Goal: Communication & Community: Ask a question

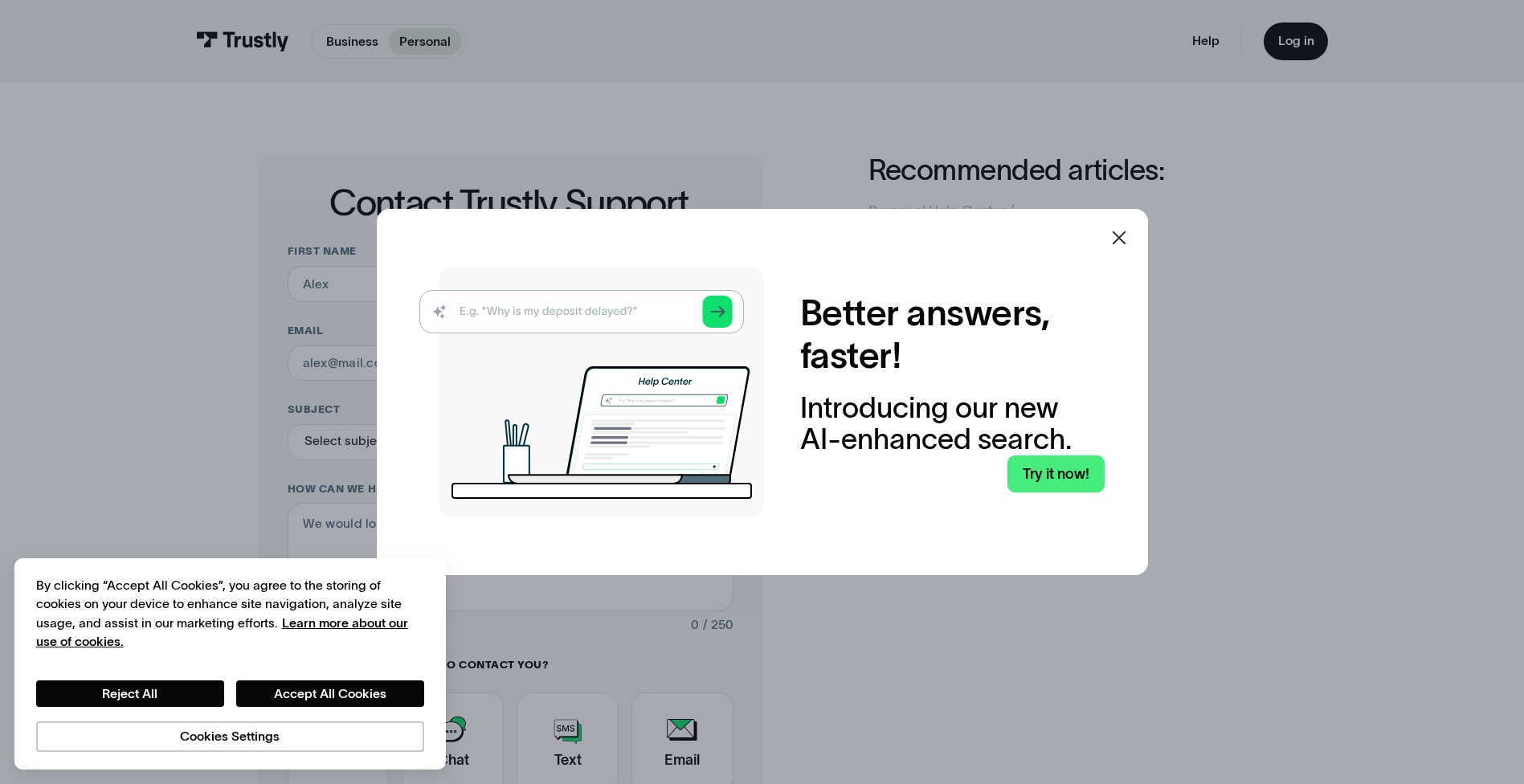
click at [573, 311] on img at bounding box center [592, 392] width 345 height 251
click at [1126, 234] on icon at bounding box center [1119, 237] width 19 height 19
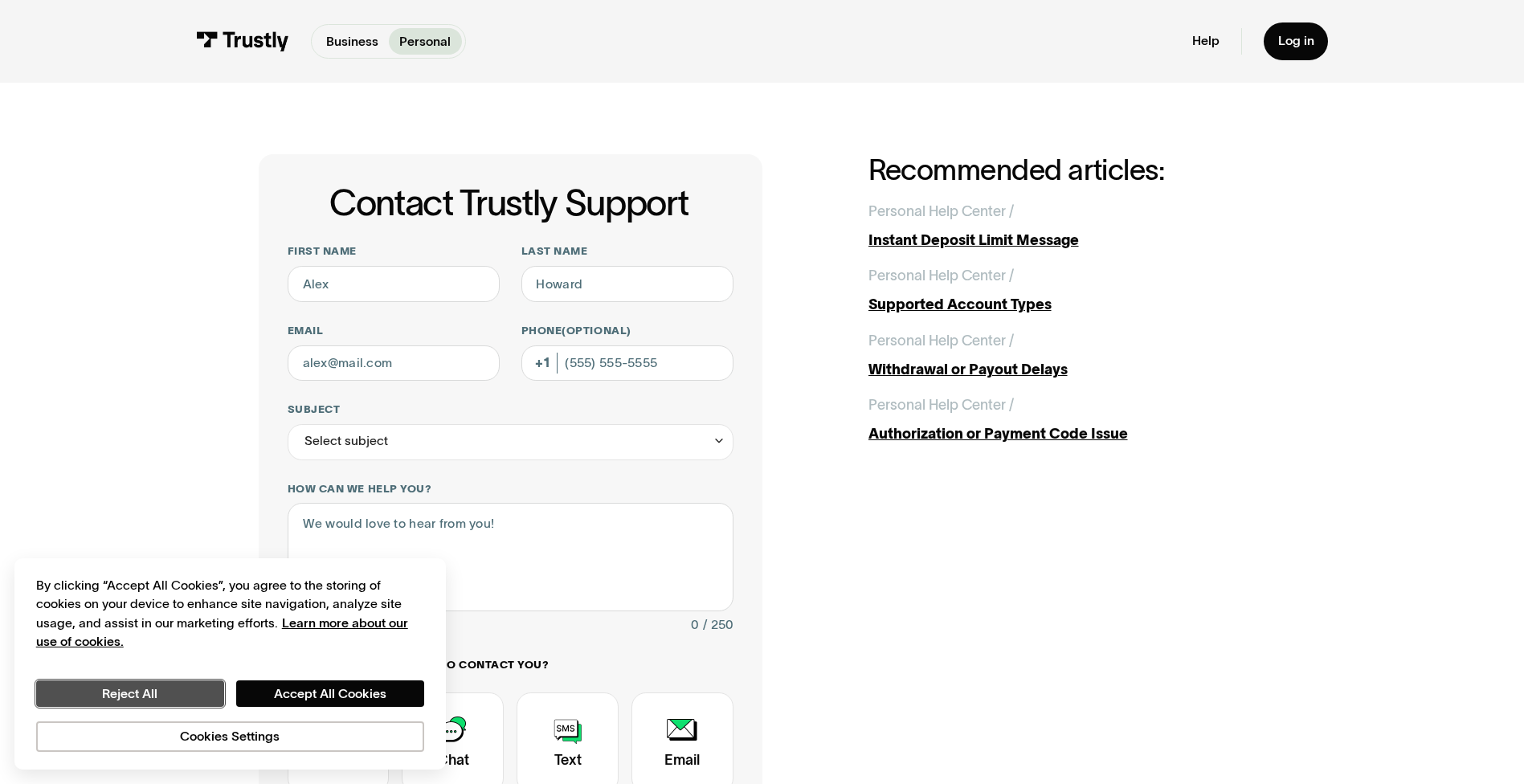
click at [167, 695] on button "Reject All" at bounding box center [129, 694] width 188 height 27
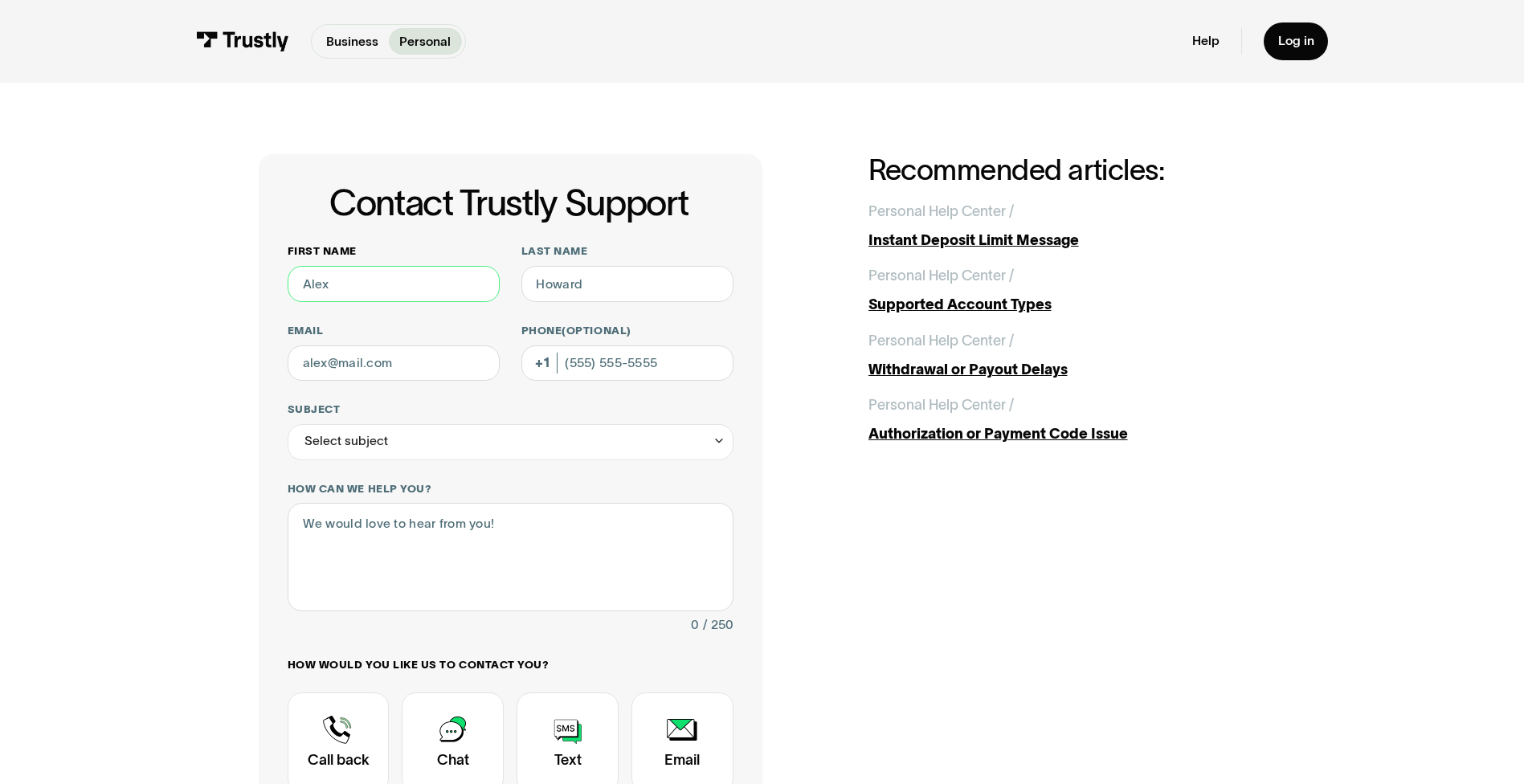
click at [369, 279] on input "First name" at bounding box center [393, 284] width 212 height 36
type input "Tavaryl"
type input "Walls"
type input "[EMAIL_ADDRESS][DOMAIN_NAME]"
type input "9015982788"
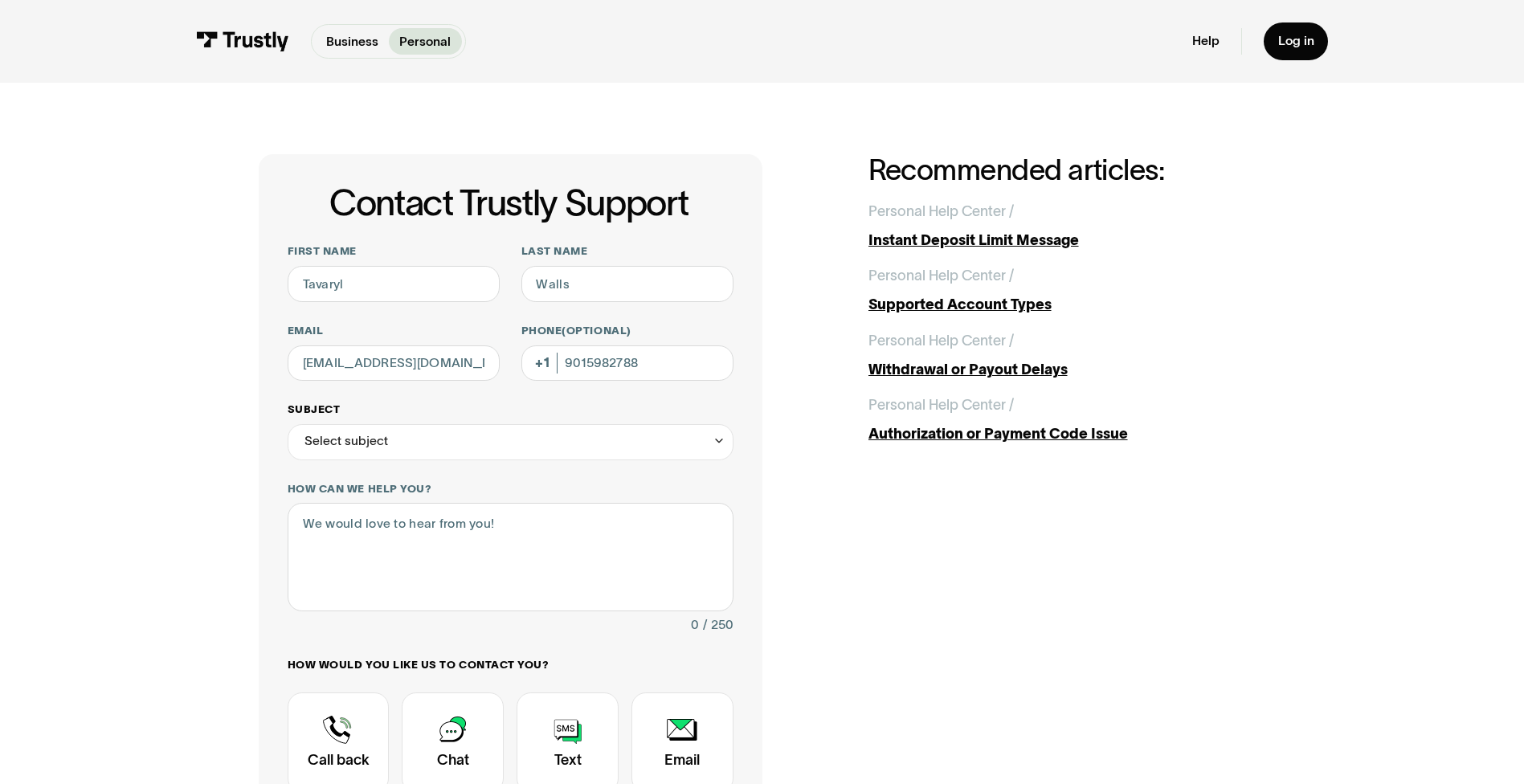
click at [453, 443] on div "Select subject" at bounding box center [510, 442] width 446 height 36
click at [405, 631] on div "Contact Trustly Support" at bounding box center [510, 633] width 431 height 29
click at [361, 629] on div "Contact Trustly Support" at bounding box center [510, 633] width 431 height 29
click at [366, 635] on div "Contact Trustly Support" at bounding box center [510, 633] width 431 height 29
click at [470, 538] on textarea "How can we help you?" at bounding box center [510, 557] width 446 height 108
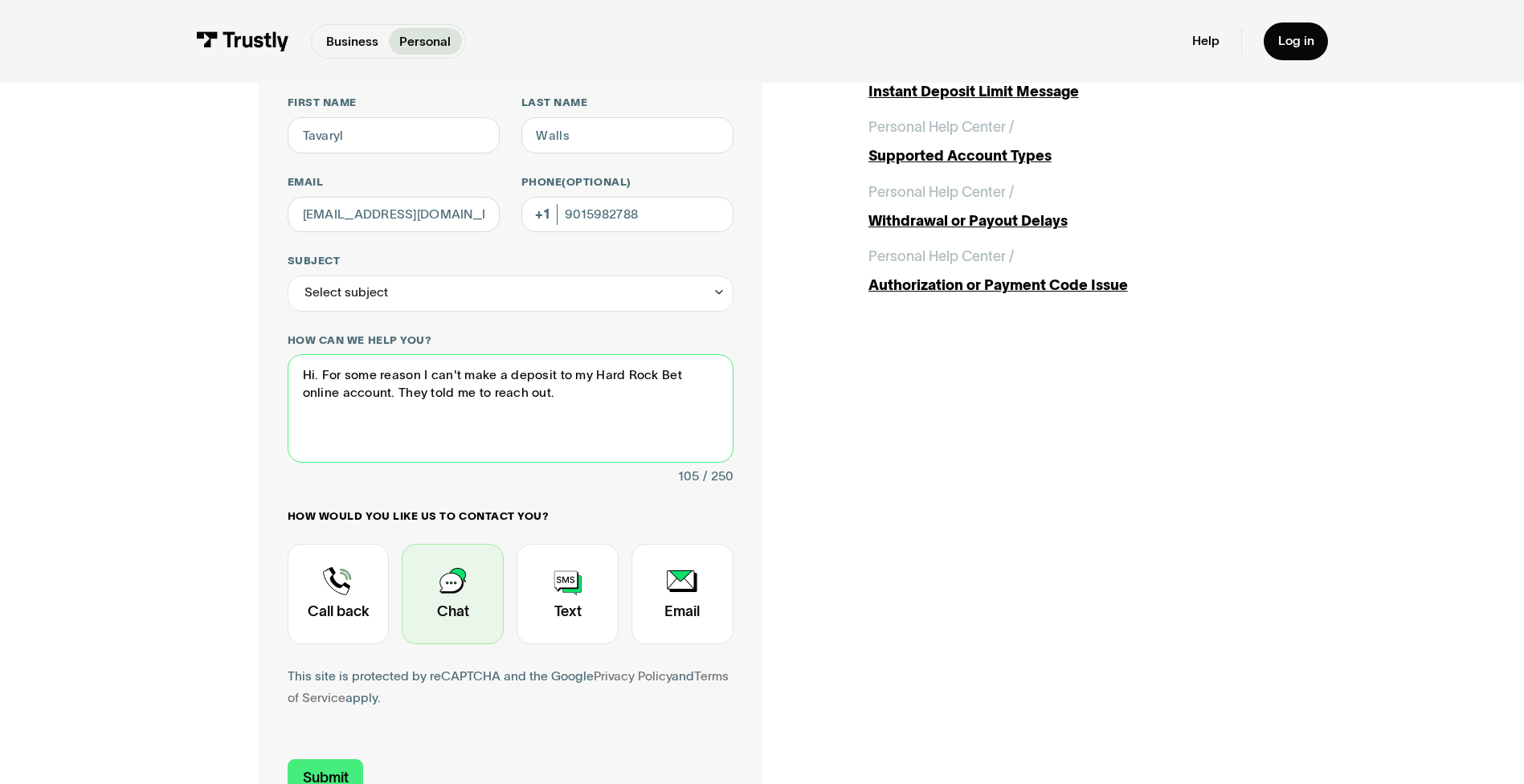
scroll to position [161, 0]
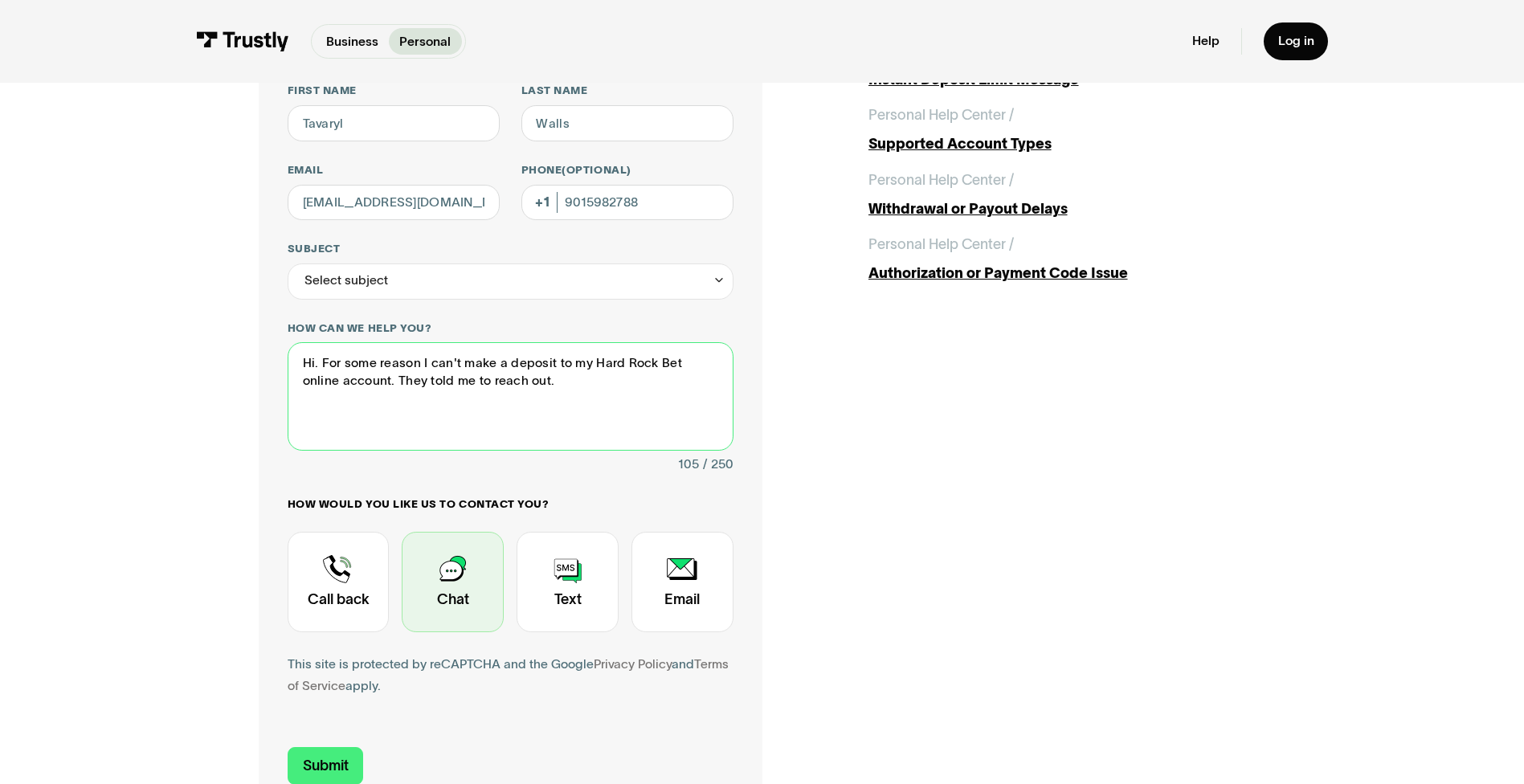
type textarea "Hi. For some reason I can't make a deposit to my Hard Rock Bet online account. …"
click at [468, 577] on div "Contact Trustly Support" at bounding box center [453, 582] width 102 height 101
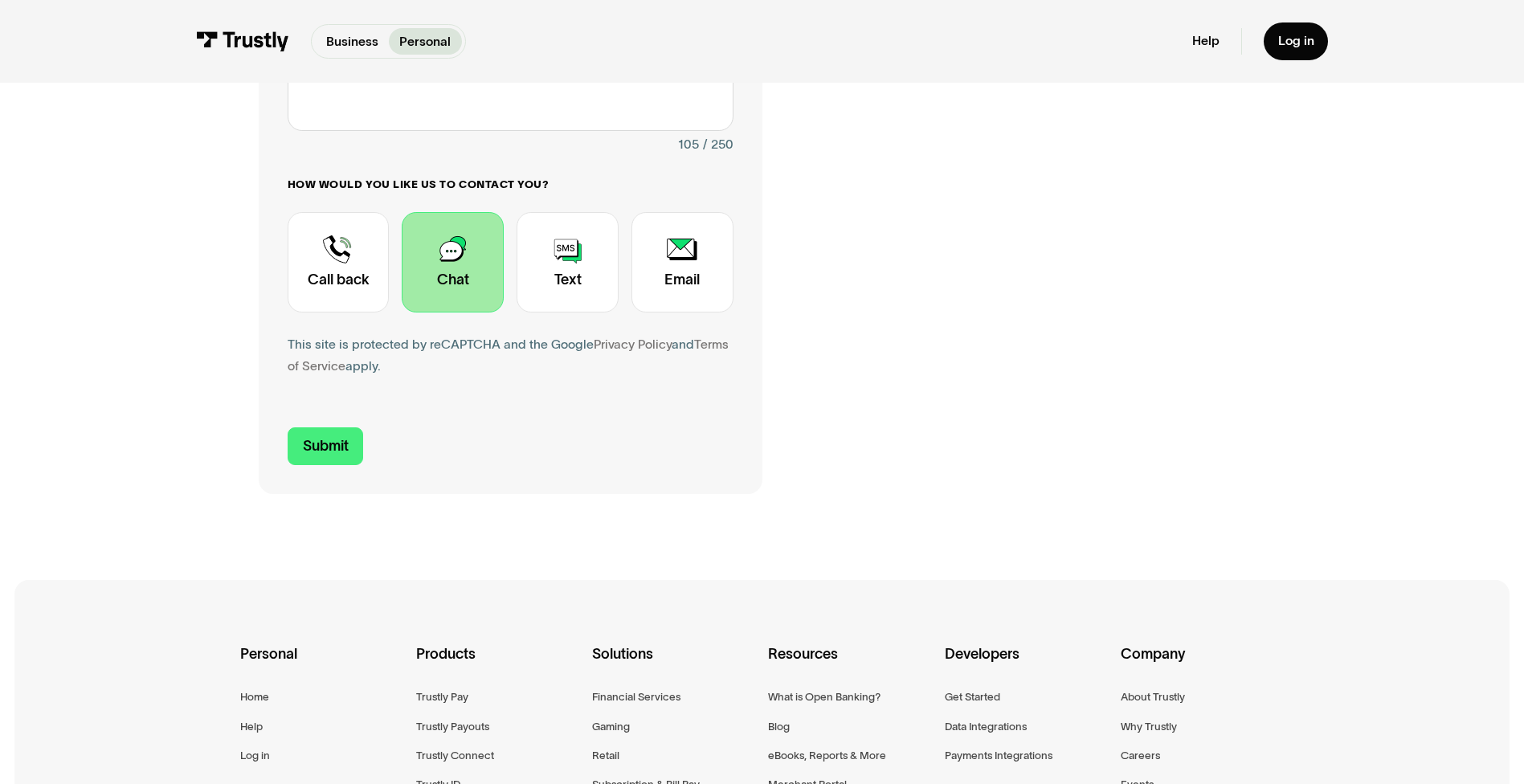
scroll to position [482, 0]
click at [322, 443] on input "Submit" at bounding box center [325, 445] width 76 height 38
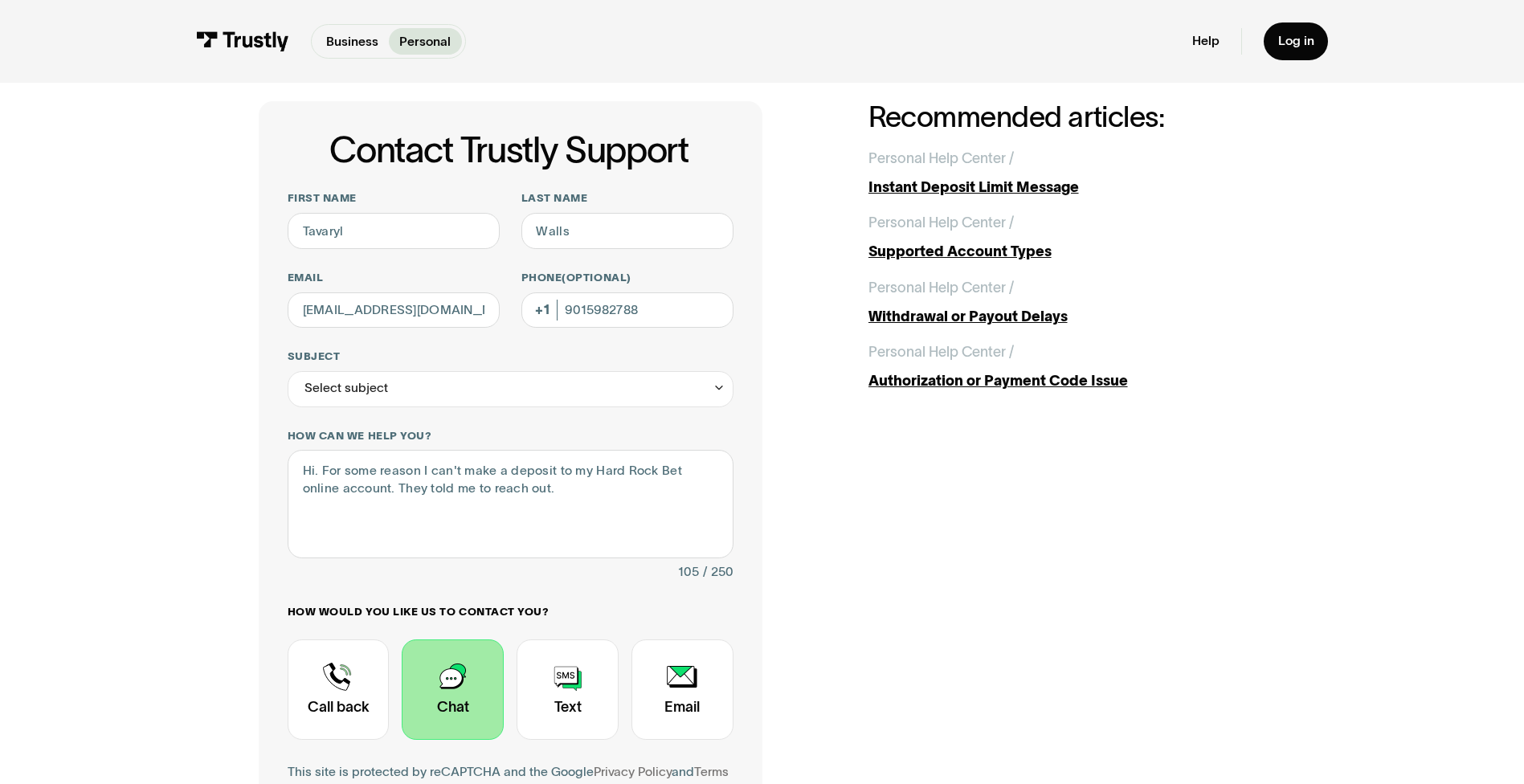
scroll to position [24, 0]
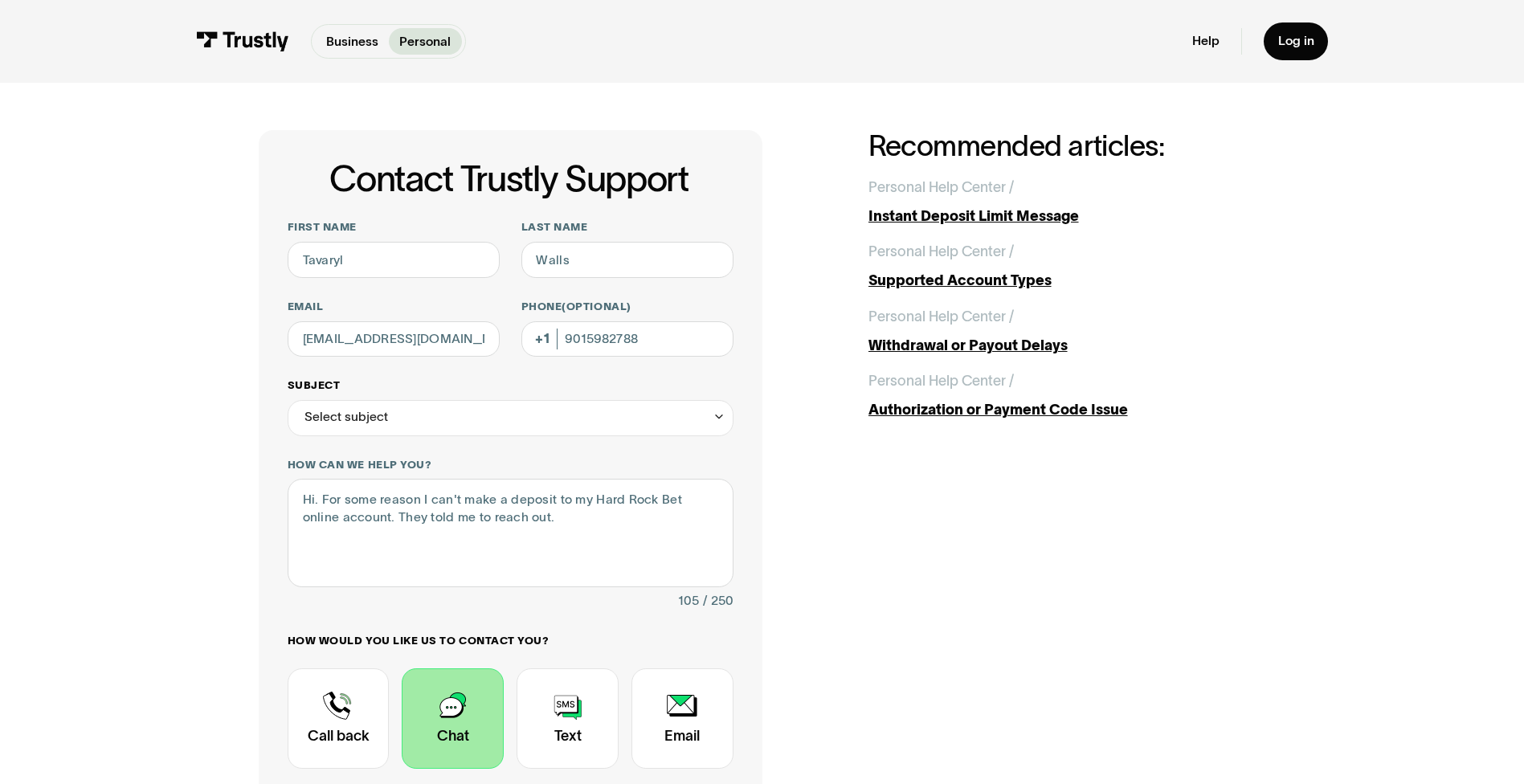
click at [370, 419] on div "Select subject" at bounding box center [346, 418] width 84 height 22
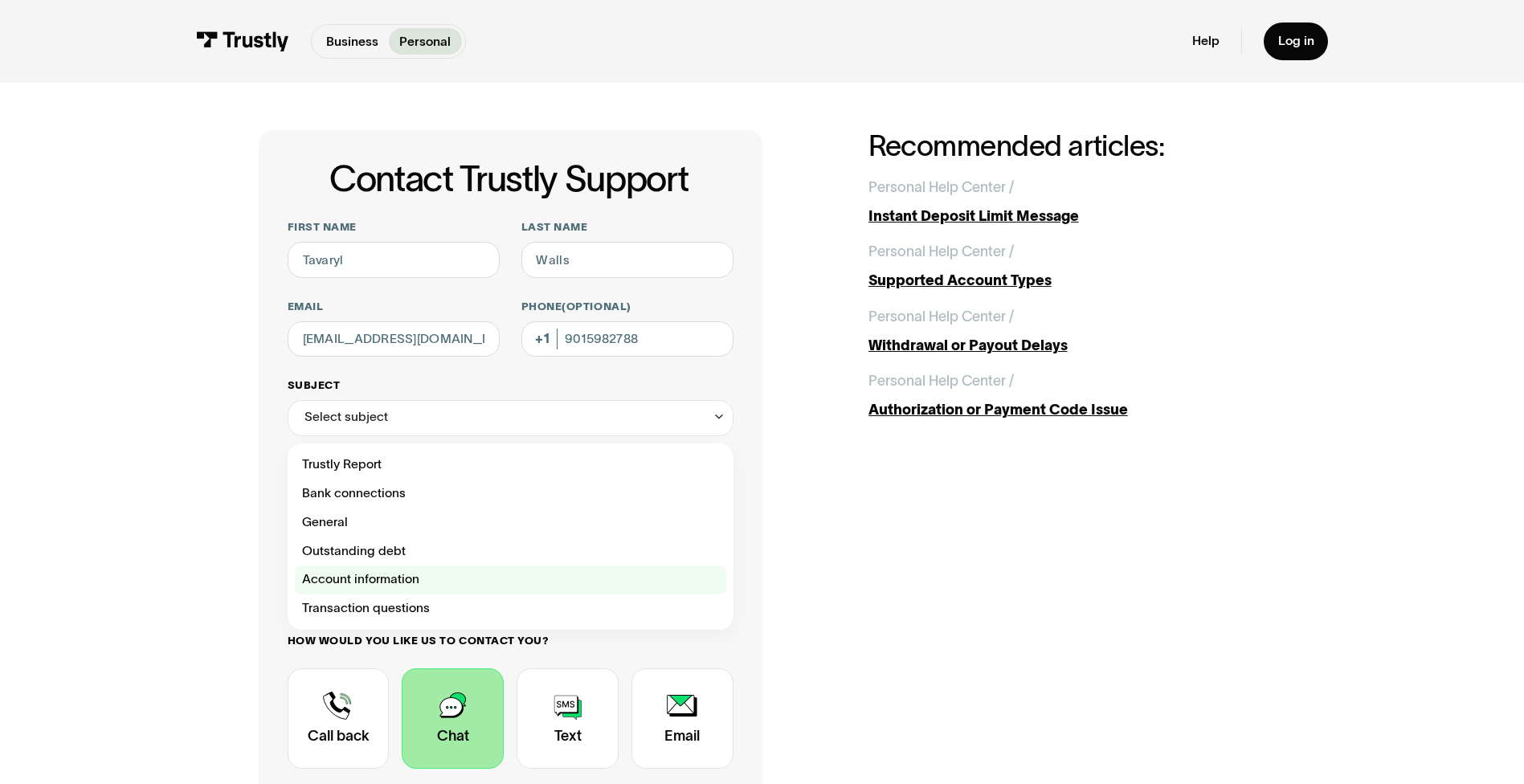
click at [355, 584] on div "Contact Trustly Support" at bounding box center [510, 580] width 431 height 29
type input "**********"
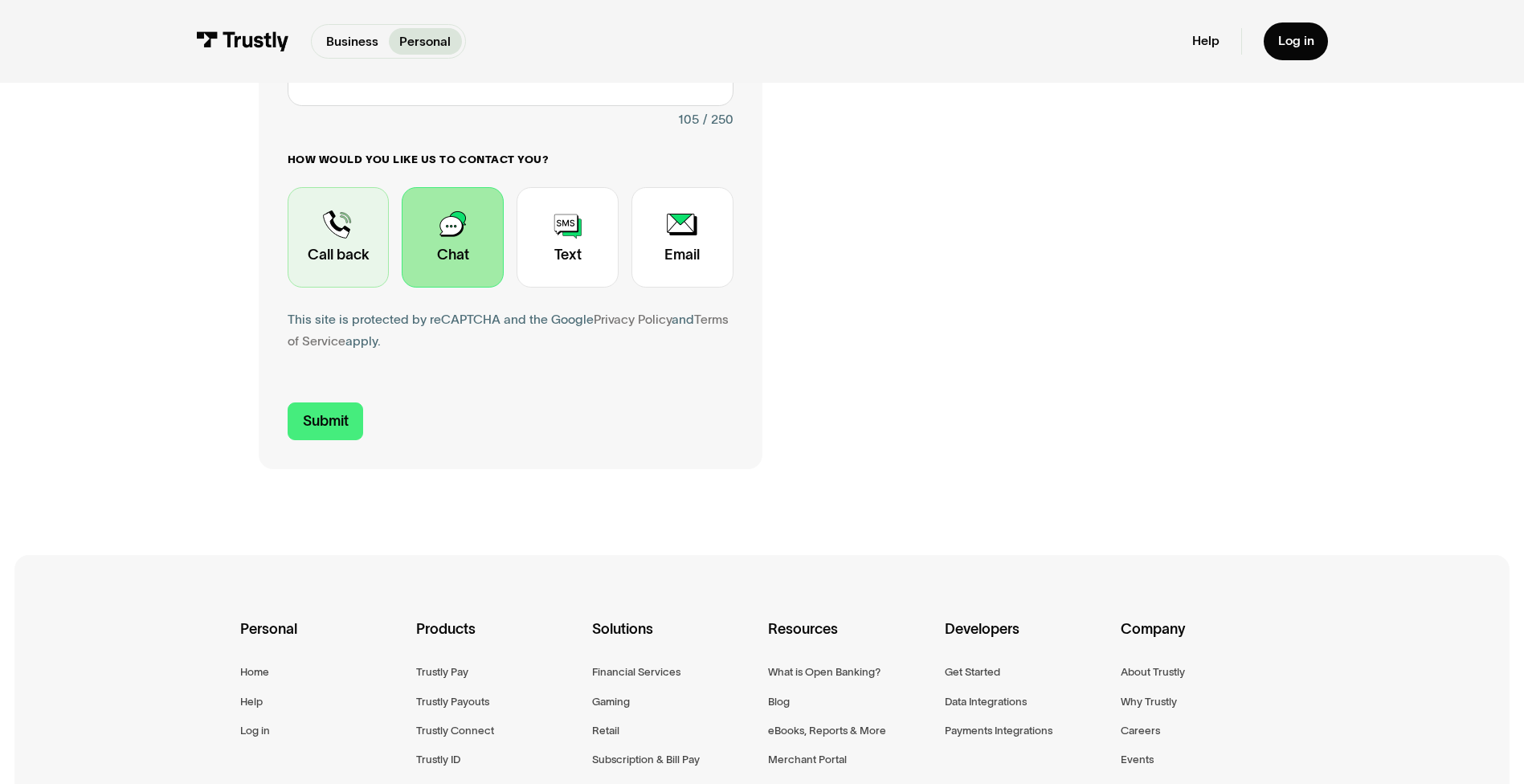
scroll to position [507, 0]
click at [323, 431] on input "Submit" at bounding box center [325, 420] width 76 height 38
type input "[PHONE_NUMBER]"
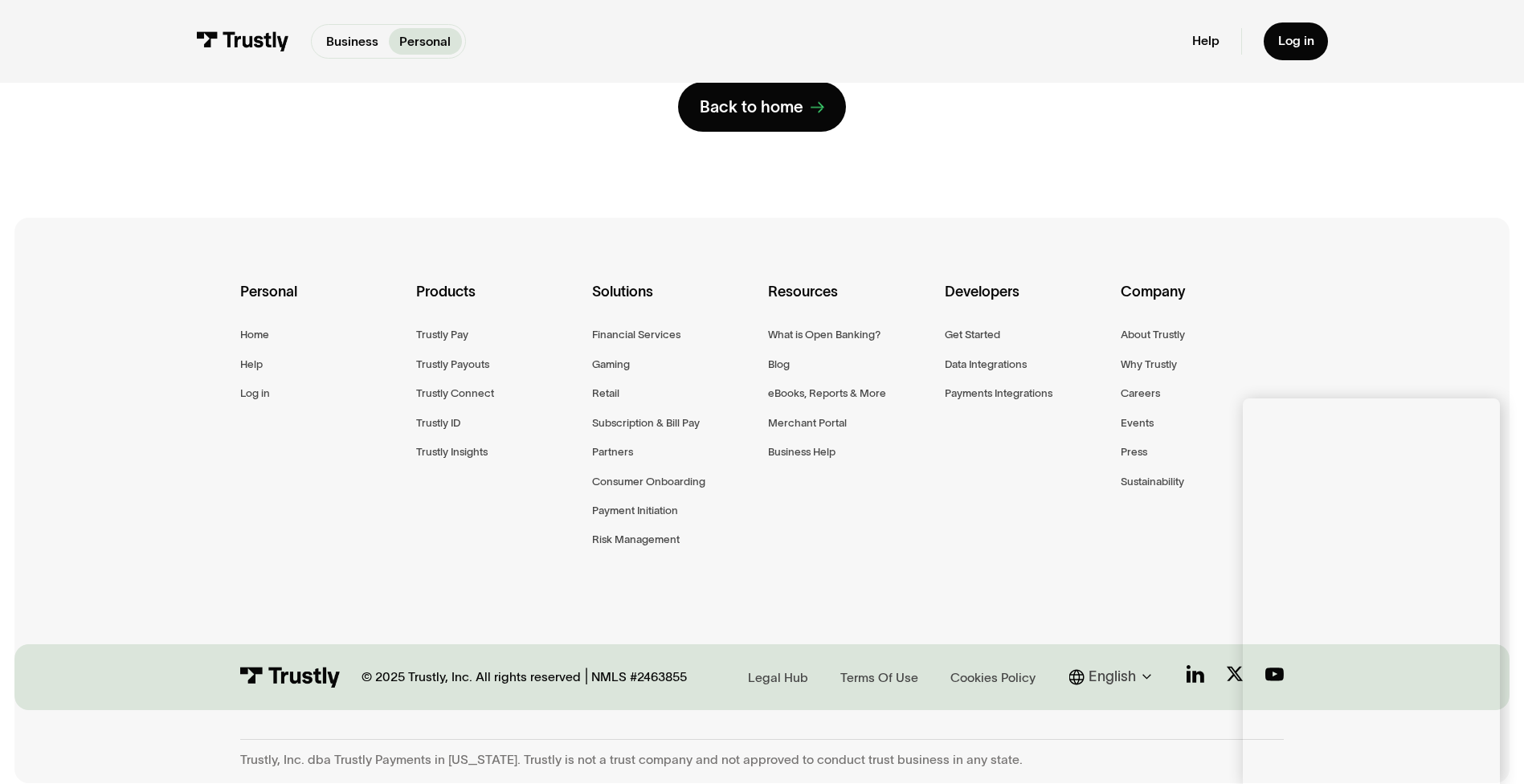
scroll to position [0, 0]
